Goal: Register for event/course

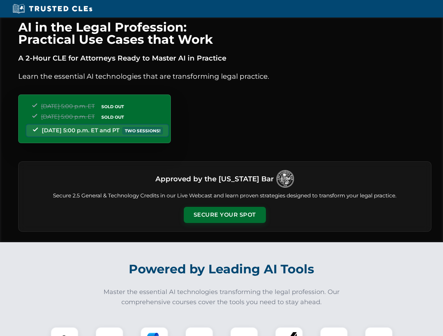
click at [224, 215] on button "Secure Your Spot" at bounding box center [225, 215] width 82 height 16
click at [64, 332] on img at bounding box center [64, 341] width 20 height 20
